Goal: Obtain resource: Download file/media

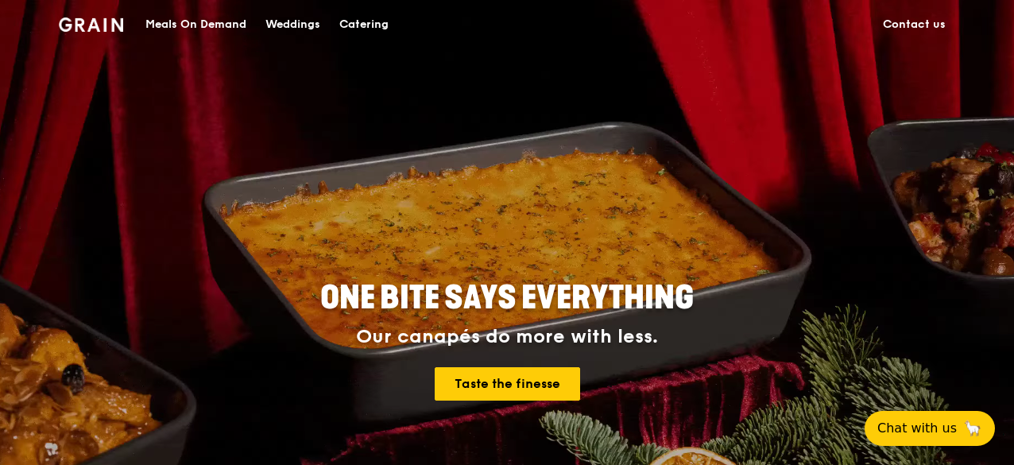
click at [377, 16] on div "Catering" at bounding box center [363, 25] width 49 height 48
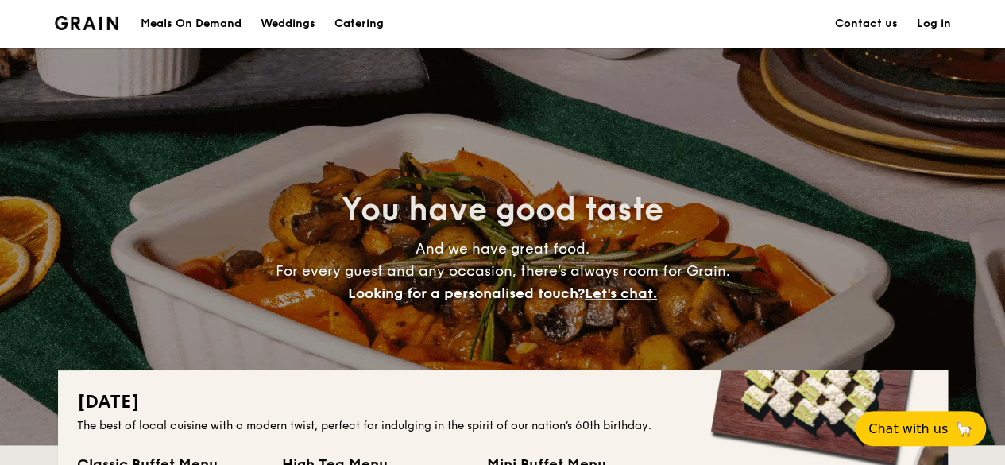
drag, startPoint x: 0, startPoint y: 0, endPoint x: 360, endPoint y: -48, distance: 363.1
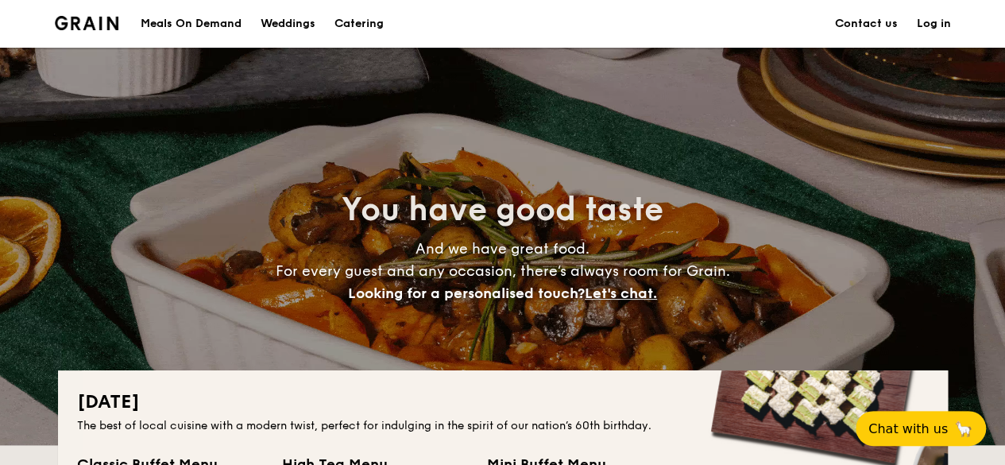
click at [137, 126] on div "You have good taste And we have great food. For every guest and any occasion, t…" at bounding box center [503, 246] width 890 height 397
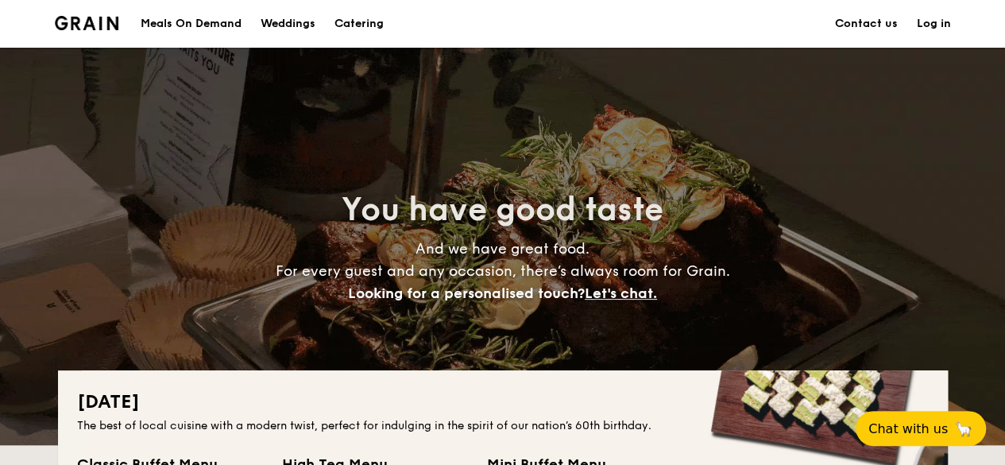
click at [512, 328] on div "You have good taste And we have great food. For every guest and any occasion, t…" at bounding box center [503, 246] width 890 height 397
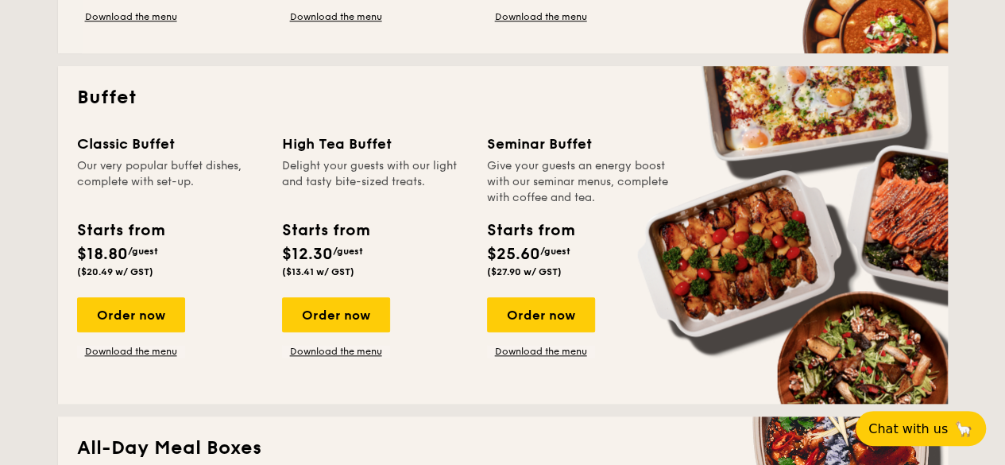
scroll to position [666, 0]
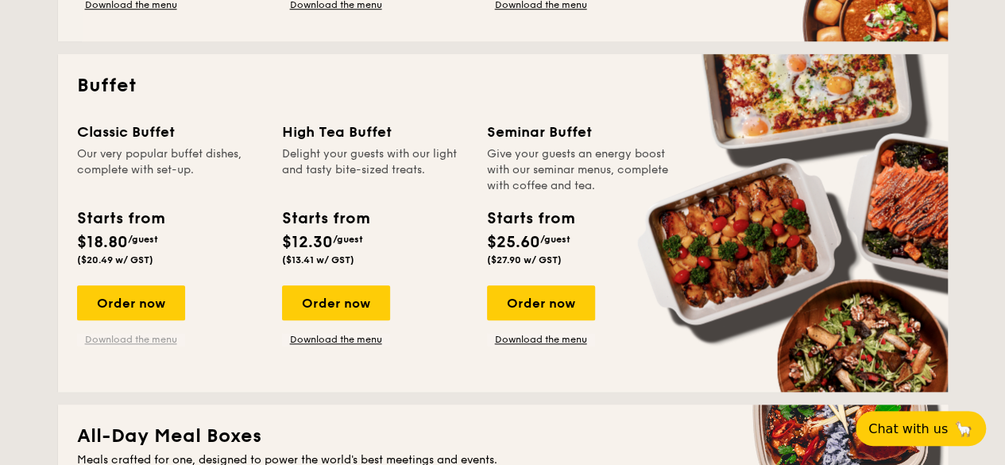
click at [119, 339] on link "Download the menu" at bounding box center [131, 339] width 108 height 13
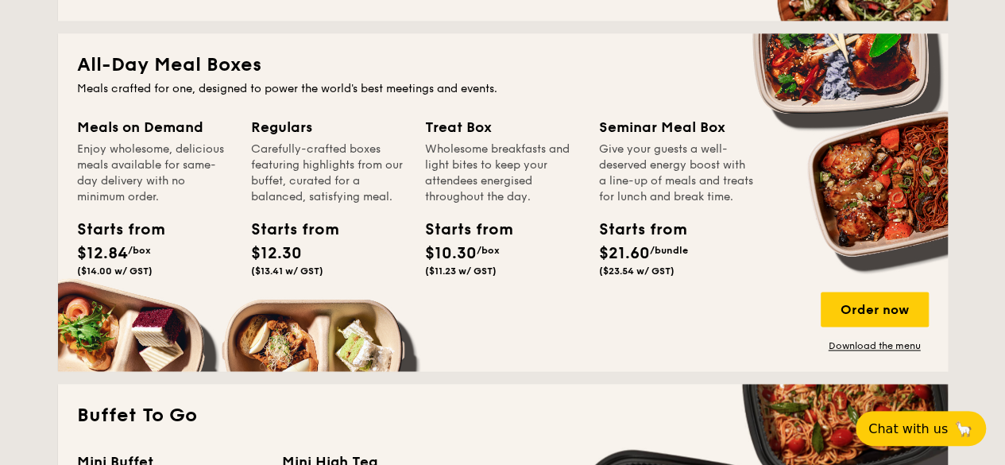
scroll to position [1040, 0]
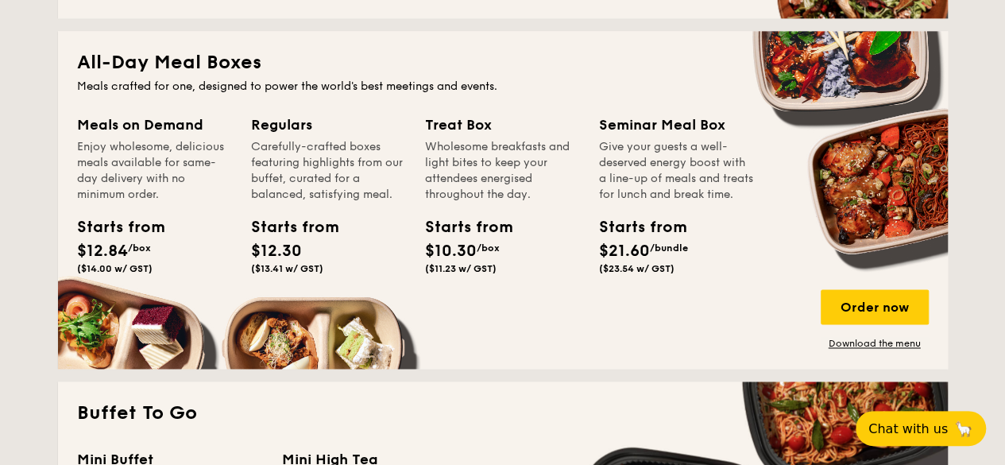
click at [332, 330] on div "Meals on Demand Enjoy wholesome, delicious meals available for same-day deliver…" at bounding box center [503, 232] width 852 height 236
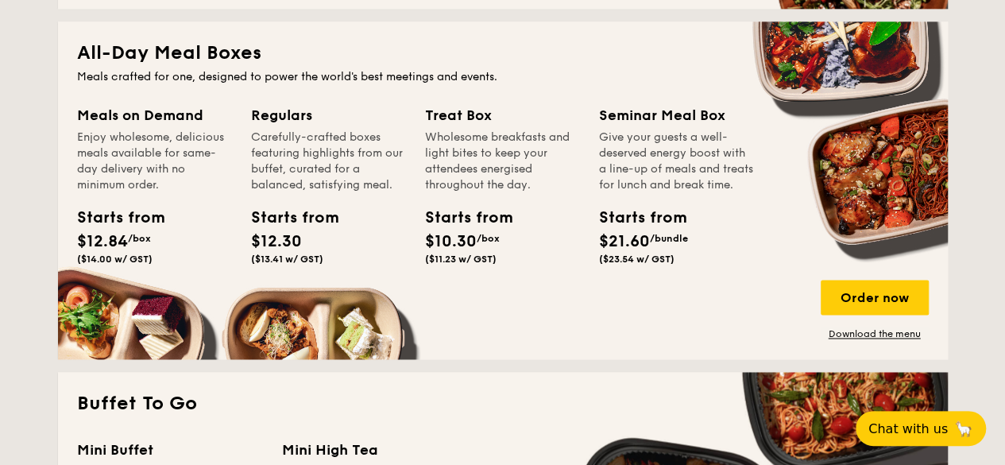
scroll to position [1050, 0]
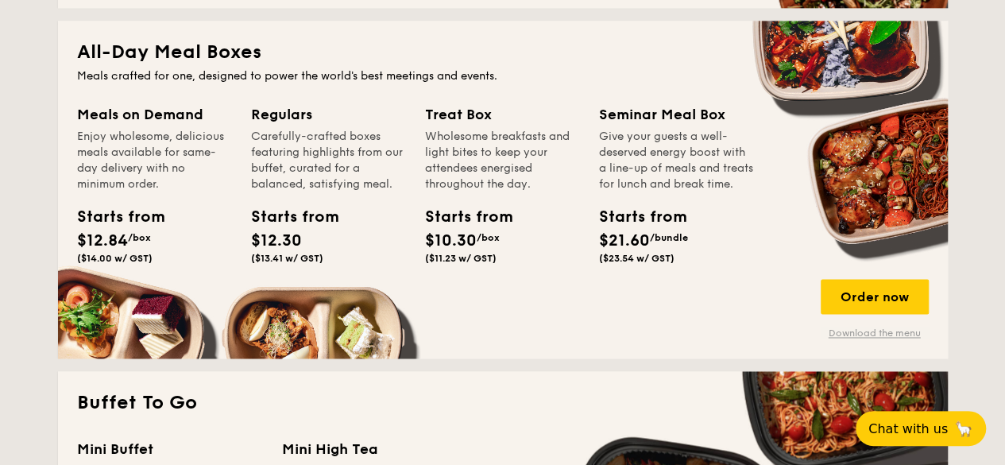
click at [870, 338] on div "All-Day Meal Boxes Meals crafted for one, designed to power the world's best me…" at bounding box center [503, 190] width 890 height 338
click at [870, 338] on link "Download the menu" at bounding box center [875, 332] width 108 height 13
click at [464, 261] on span "($11.23 w/ GST)" at bounding box center [460, 258] width 71 height 11
click at [149, 163] on div "Enjoy wholesome, delicious meals available for same-day delivery with no minimu…" at bounding box center [154, 161] width 155 height 64
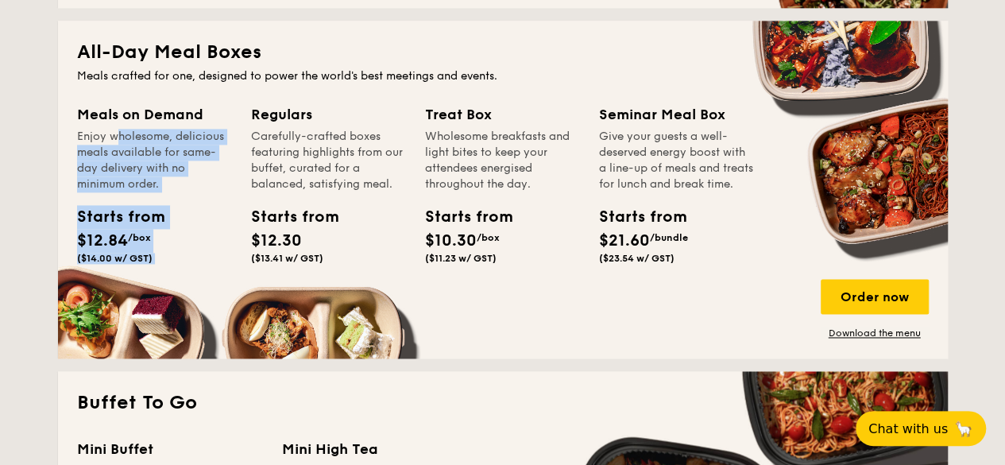
drag, startPoint x: 149, startPoint y: 163, endPoint x: 180, endPoint y: 202, distance: 49.7
click at [180, 202] on div "Meals on Demand Enjoy wholesome, delicious meals available for same-day deliver…" at bounding box center [154, 186] width 155 height 167
click at [215, 230] on div "Starts from $12.84 /box ($14.00 w/ GST)" at bounding box center [155, 237] width 168 height 65
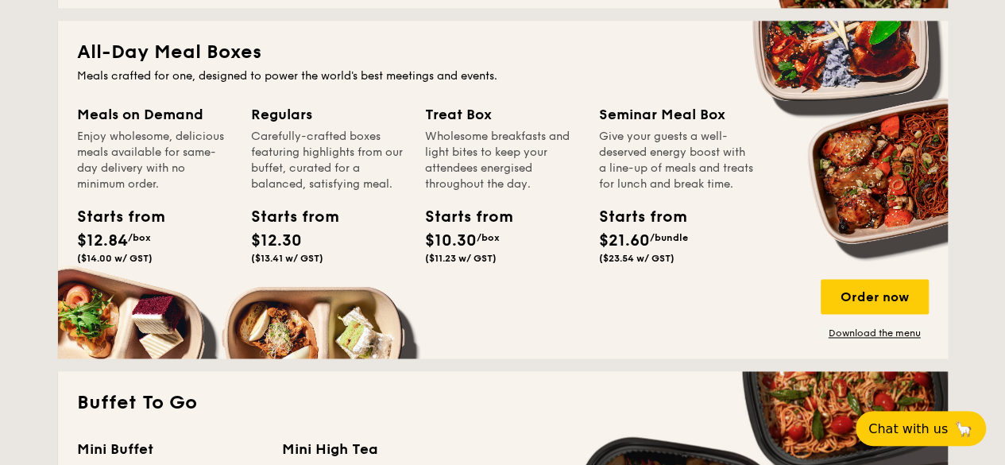
click at [214, 228] on div "Starts from $12.84 /box ($14.00 w/ GST)" at bounding box center [155, 237] width 168 height 65
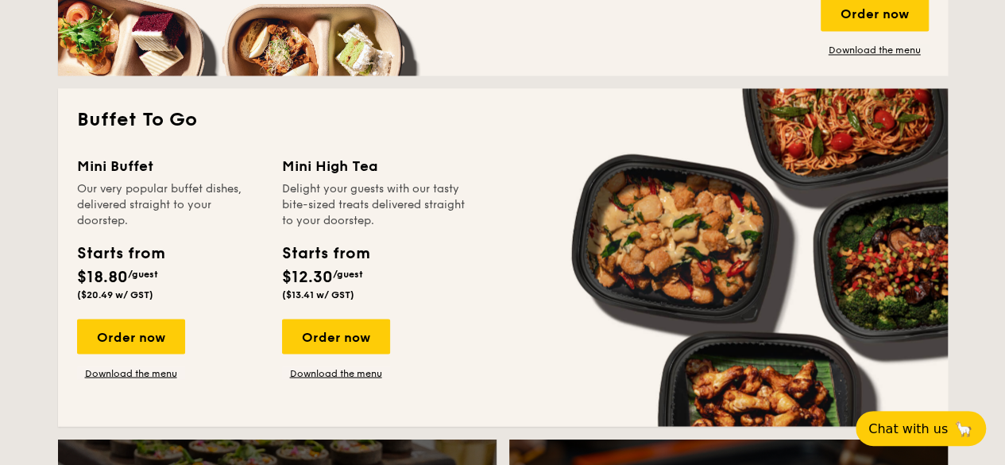
scroll to position [1343, 0]
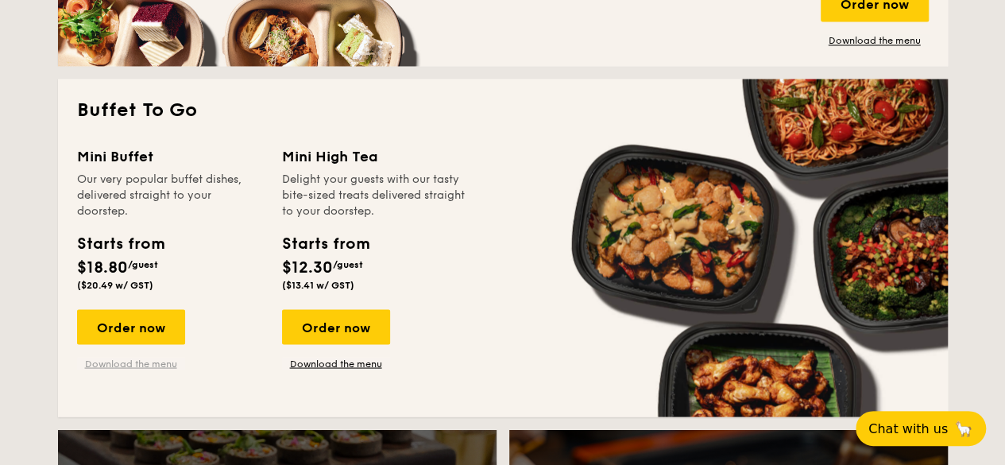
click at [156, 366] on link "Download the menu" at bounding box center [131, 363] width 108 height 13
